Goal: Task Accomplishment & Management: Use online tool/utility

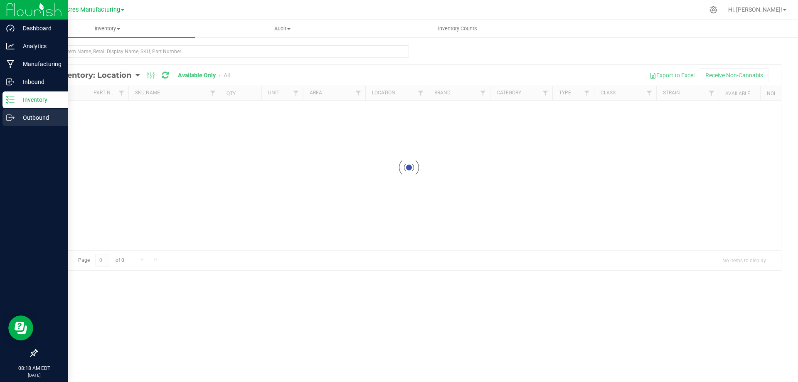
click at [10, 117] on icon at bounding box center [10, 118] width 8 height 8
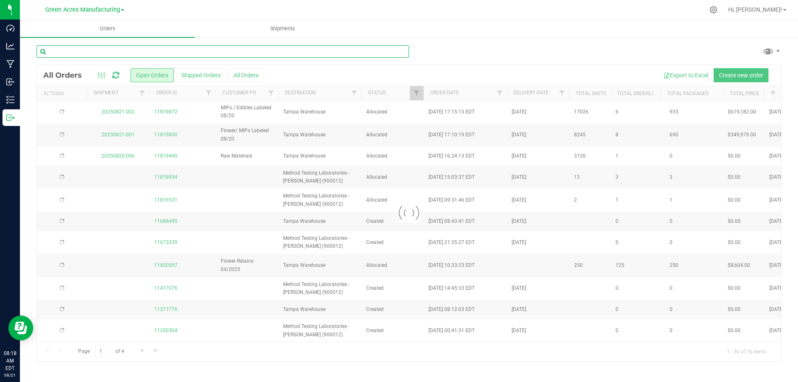
click at [213, 51] on input "text" at bounding box center [223, 51] width 373 height 12
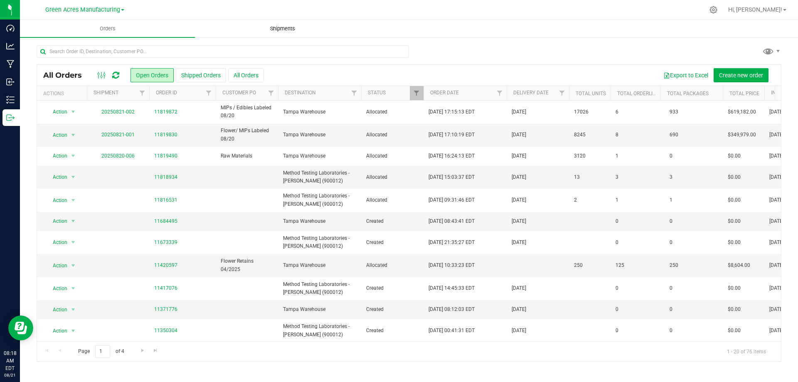
click at [287, 27] on span "Shipments" at bounding box center [282, 28] width 47 height 7
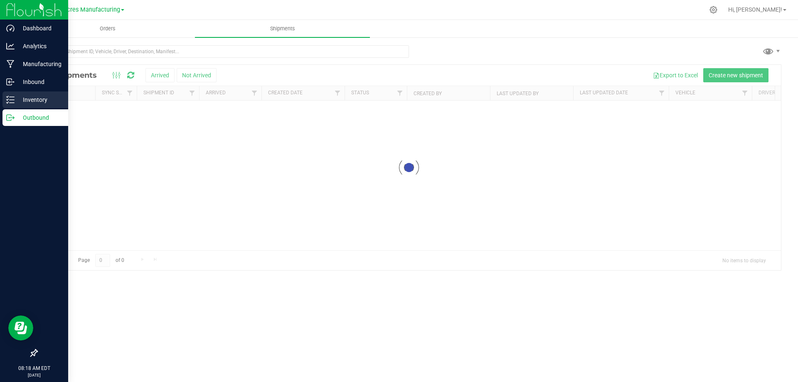
click at [22, 96] on p "Inventory" at bounding box center [40, 100] width 50 height 10
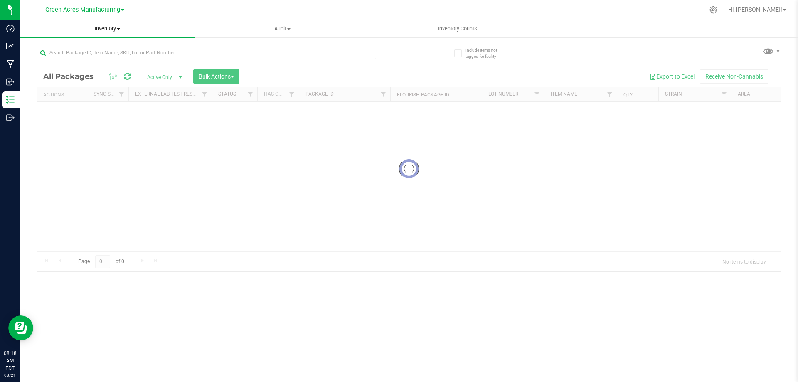
click at [113, 29] on span "Inventory" at bounding box center [107, 28] width 175 height 7
click at [117, 59] on li "All inventory" at bounding box center [107, 60] width 175 height 10
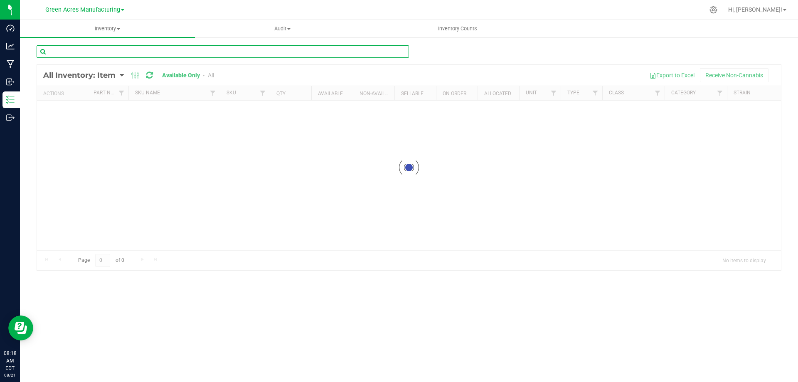
click at [214, 54] on input "text" at bounding box center [223, 51] width 373 height 12
type input "2927"
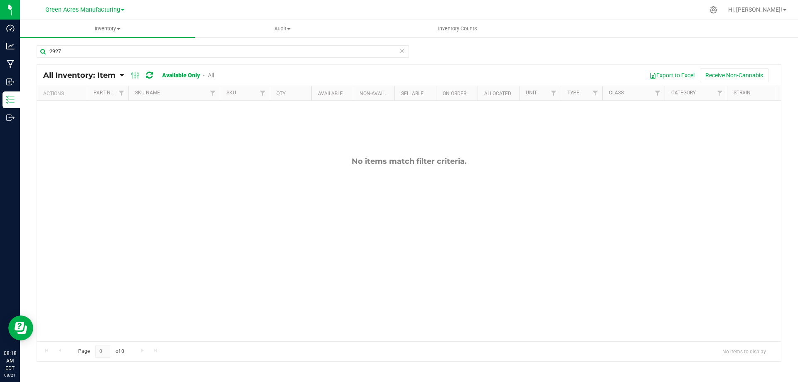
click at [84, 161] on div "No items match filter criteria." at bounding box center [409, 161] width 744 height 9
click at [88, 48] on input "2927" at bounding box center [223, 51] width 373 height 12
click at [466, 26] on span "Inventory Counts" at bounding box center [458, 28] width 62 height 7
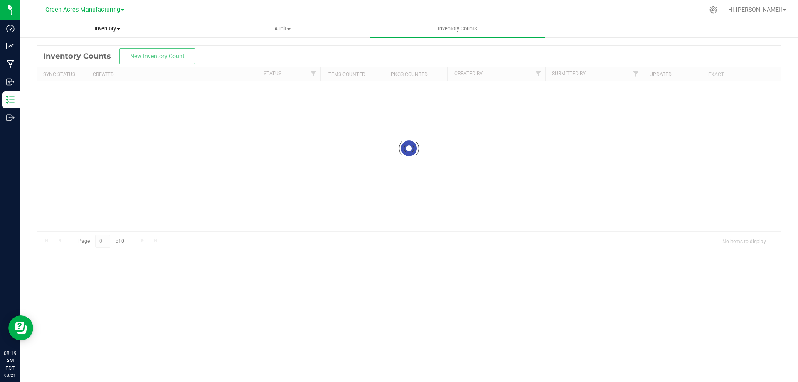
click at [108, 29] on span "Inventory" at bounding box center [107, 28] width 174 height 7
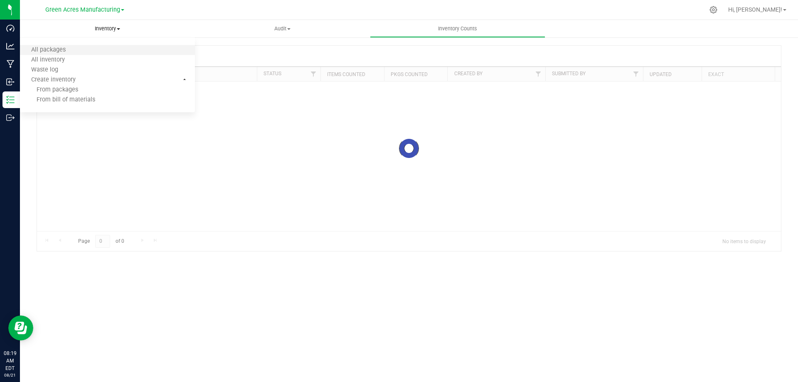
click at [95, 53] on li "All packages" at bounding box center [107, 50] width 175 height 10
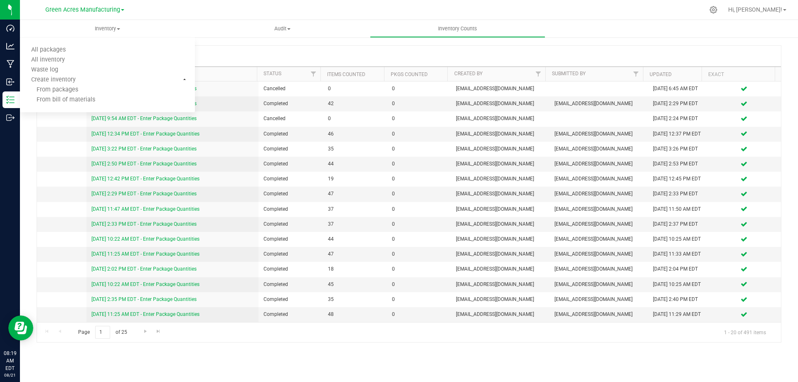
click at [613, 42] on div "Inventory Counts New Inventory Count Sync Status Created Status Items Counted P…" at bounding box center [409, 194] width 778 height 314
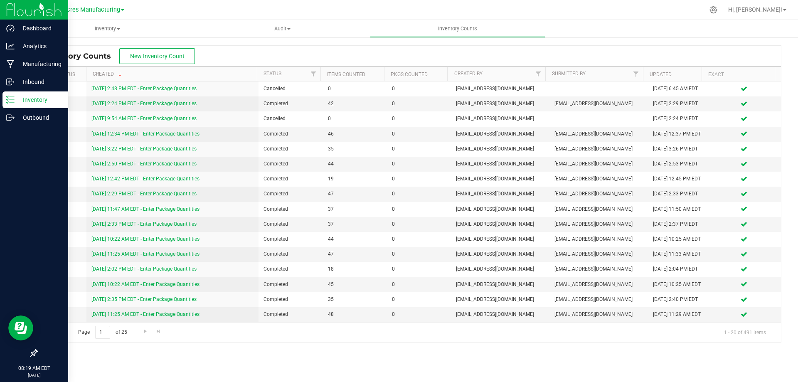
click at [27, 101] on p "Inventory" at bounding box center [40, 100] width 50 height 10
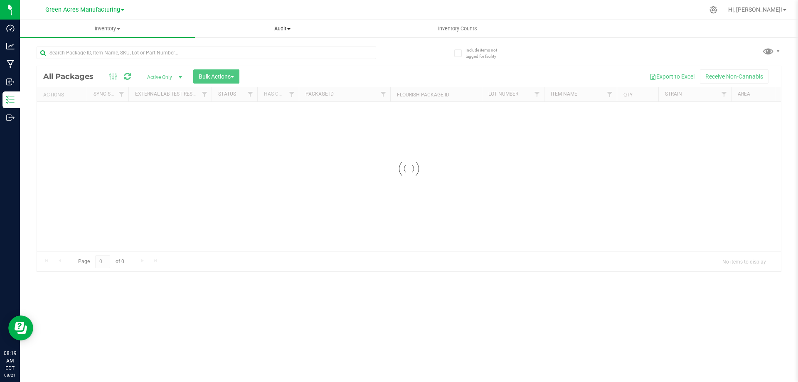
click at [271, 27] on span "Audit" at bounding box center [282, 28] width 174 height 7
click at [251, 53] on span "Inventory auditing" at bounding box center [230, 50] width 71 height 7
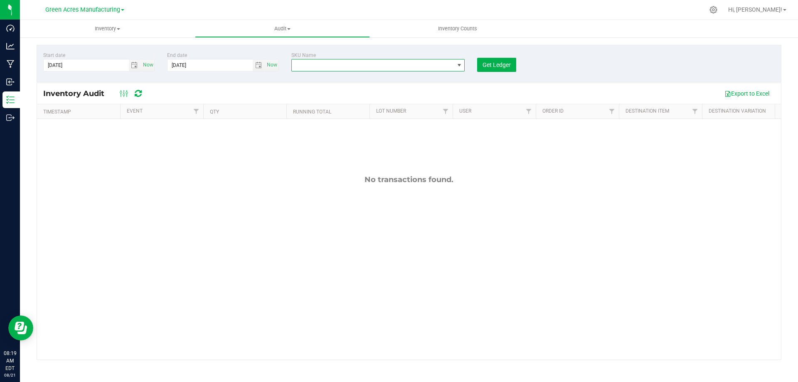
click at [457, 64] on span "NO DATA FOUND" at bounding box center [459, 65] width 7 height 7
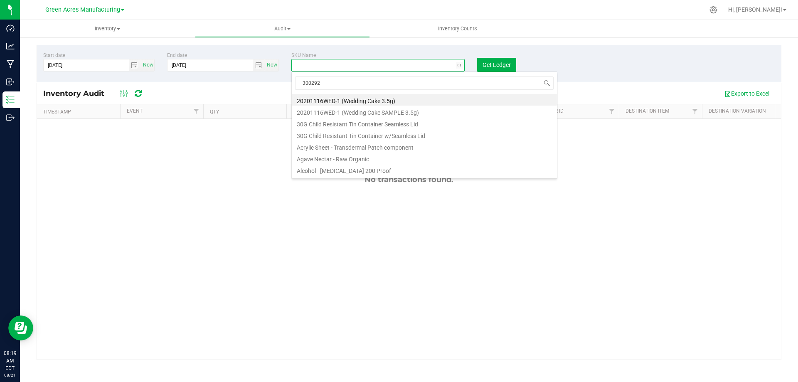
type input "3002927"
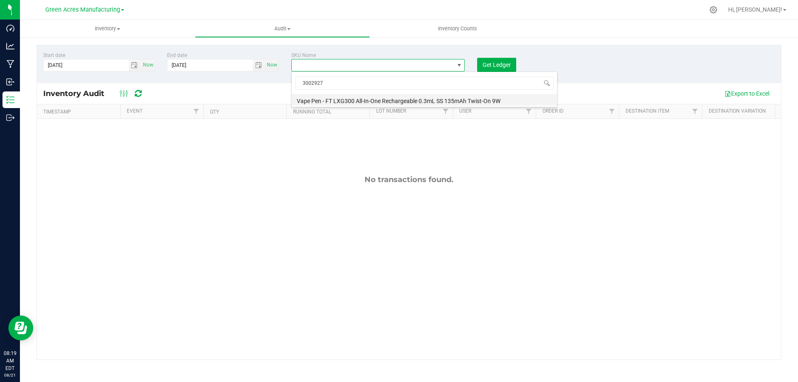
click at [466, 96] on li "Vape Pen - FT LXG300 All-In-One Rechargeable 0.3mL SS 135mAh Twist-On 9W" at bounding box center [424, 100] width 265 height 12
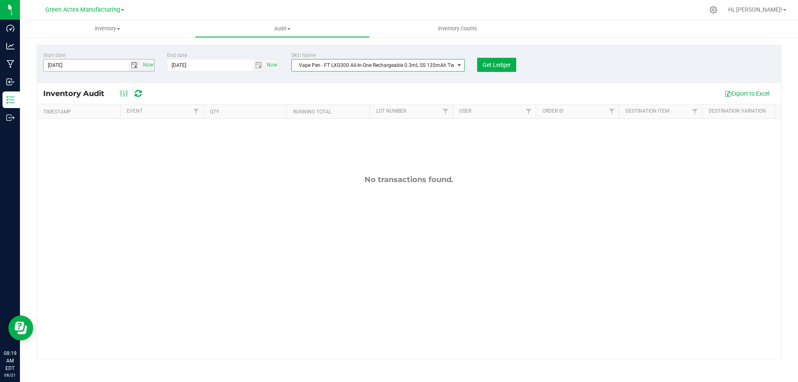
click at [133, 64] on span "select" at bounding box center [134, 65] width 7 height 7
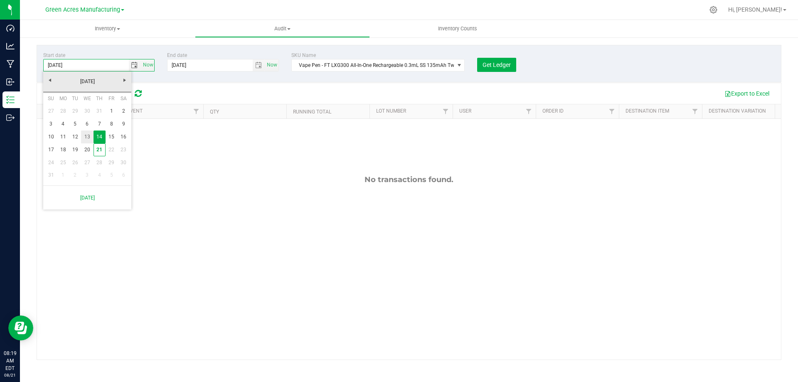
click at [85, 138] on link "13" at bounding box center [87, 137] width 12 height 13
click at [134, 67] on span "select" at bounding box center [134, 65] width 7 height 7
click at [47, 134] on link "10" at bounding box center [51, 137] width 12 height 13
type input "[DATE]"
click at [500, 62] on span "Get Ledger" at bounding box center [497, 65] width 28 height 7
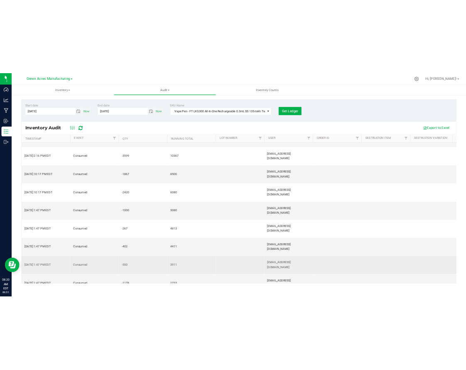
scroll to position [385, 0]
